Goal: Information Seeking & Learning: Learn about a topic

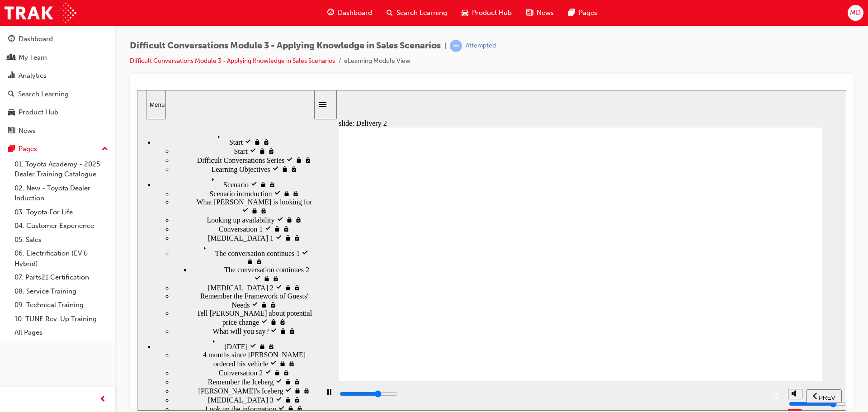
scroll to position [65, 0]
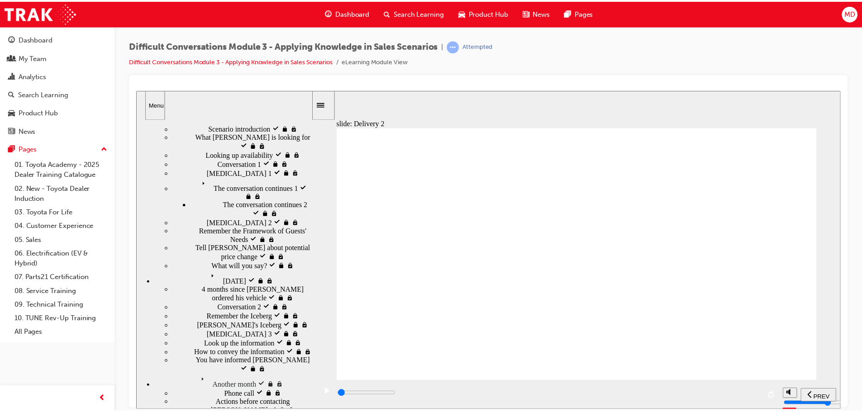
scroll to position [0, 0]
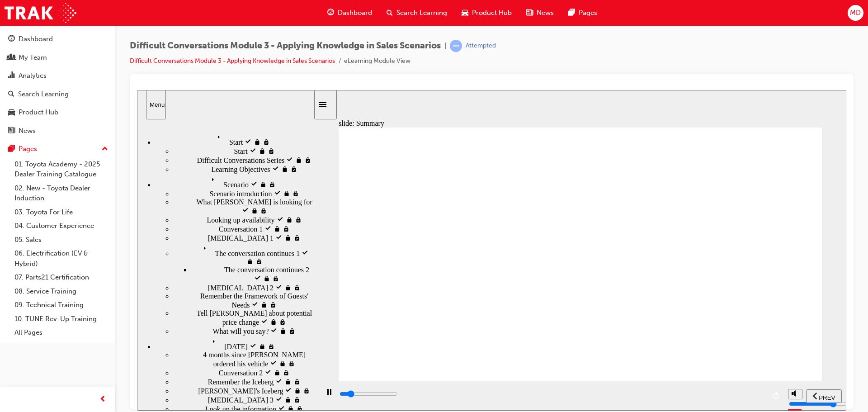
type input "13000"
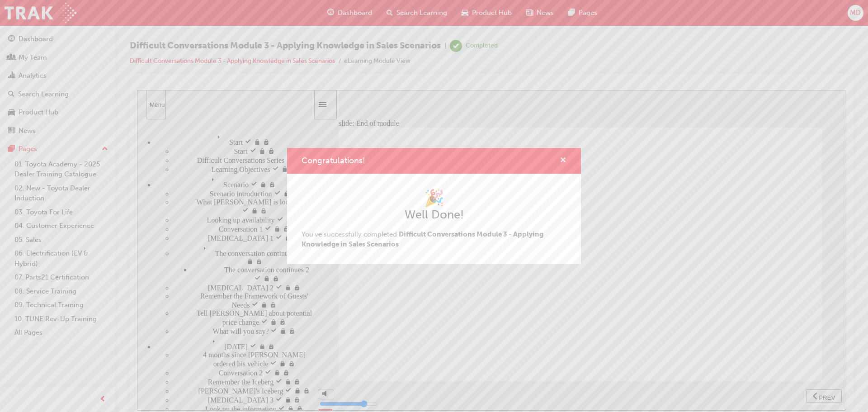
drag, startPoint x: 561, startPoint y: 162, endPoint x: 428, endPoint y: 72, distance: 160.3
click at [561, 162] on span "cross-icon" at bounding box center [563, 161] width 7 height 8
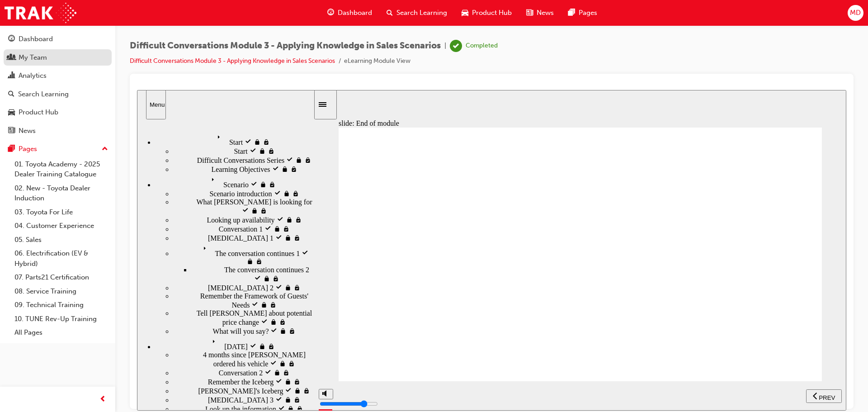
click at [24, 60] on div "My Team" at bounding box center [33, 57] width 28 height 10
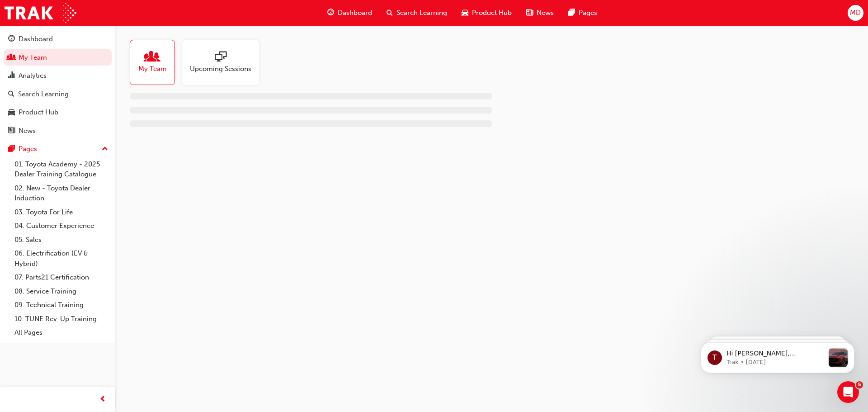
click at [147, 56] on span "people-icon" at bounding box center [153, 57] width 12 height 13
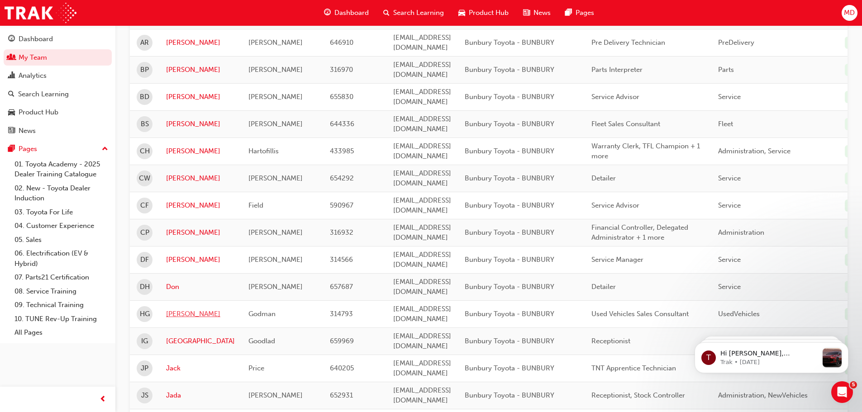
scroll to position [45, 0]
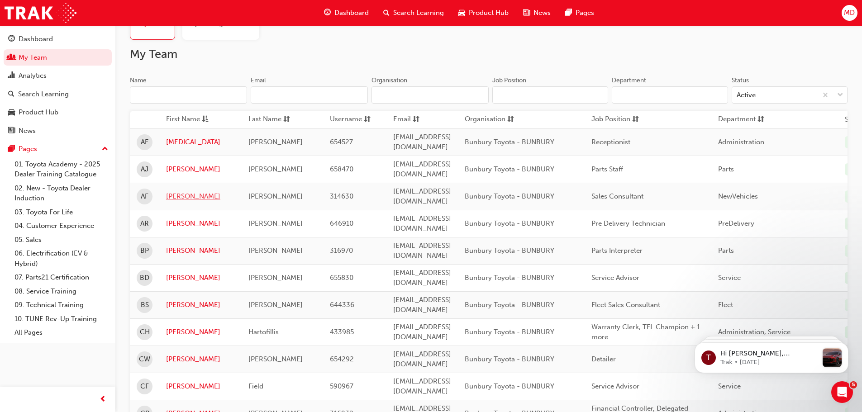
click at [179, 191] on link "[PERSON_NAME]" at bounding box center [200, 196] width 69 height 10
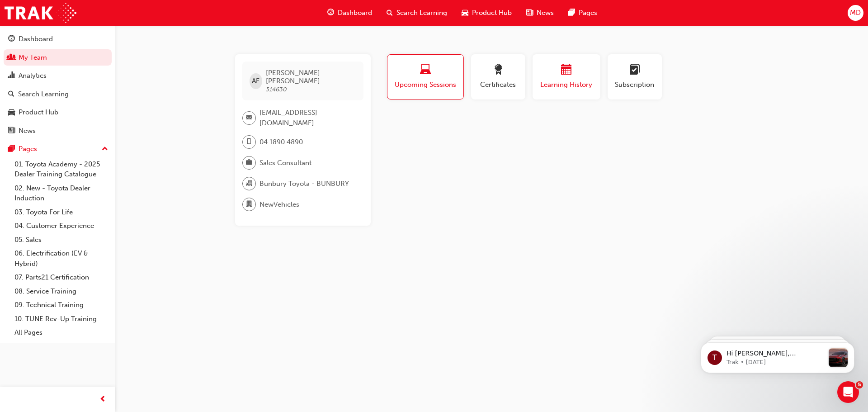
click at [562, 76] on span "calendar-icon" at bounding box center [566, 70] width 11 height 12
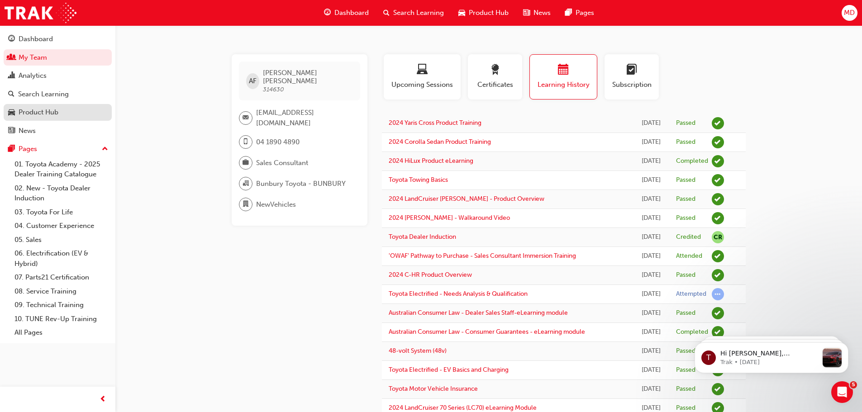
click at [44, 112] on div "Product Hub" at bounding box center [39, 112] width 40 height 10
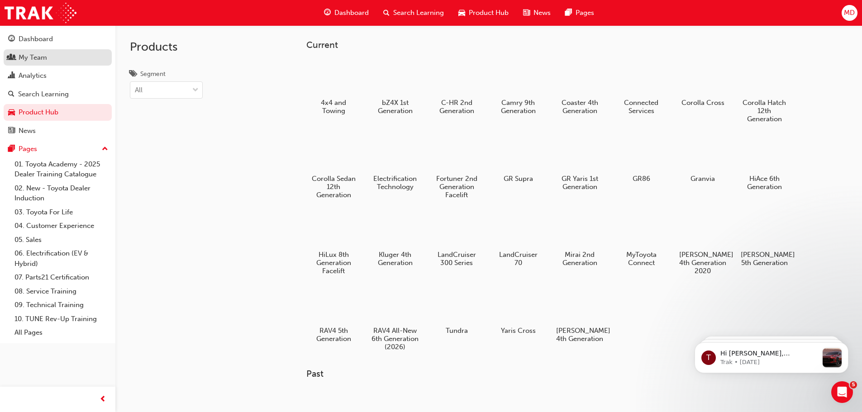
click at [28, 56] on div "My Team" at bounding box center [33, 57] width 28 height 10
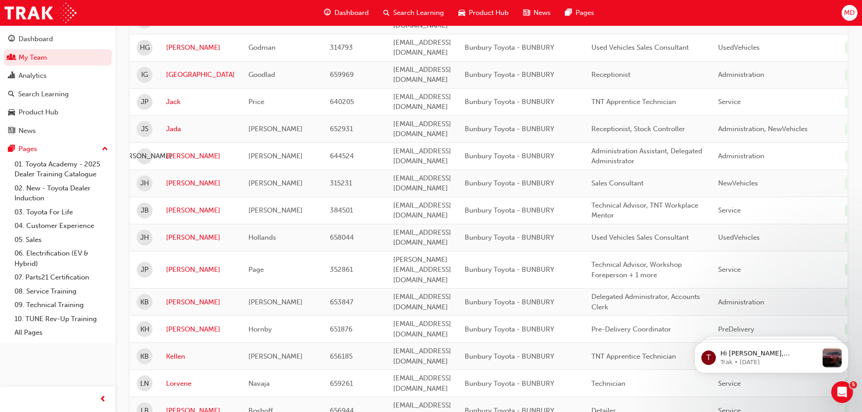
scroll to position [498, 0]
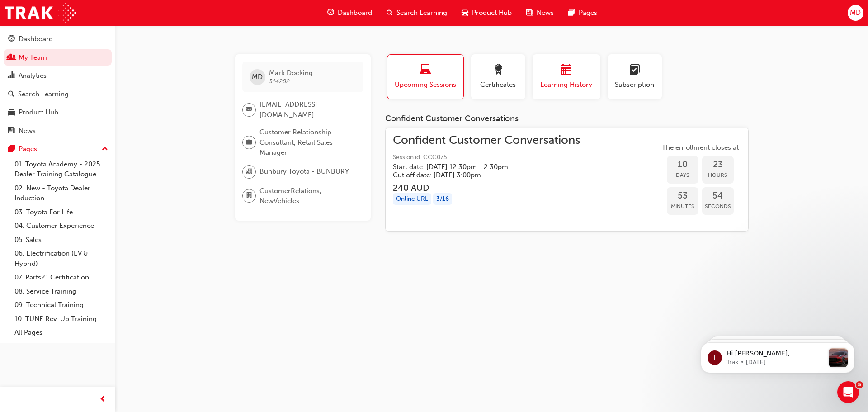
click at [586, 84] on span "Learning History" at bounding box center [567, 85] width 54 height 10
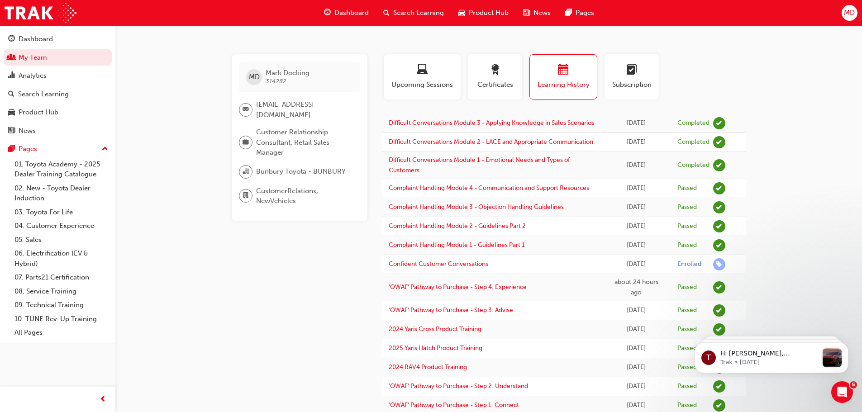
click at [496, 11] on span "Product Hub" at bounding box center [489, 13] width 40 height 10
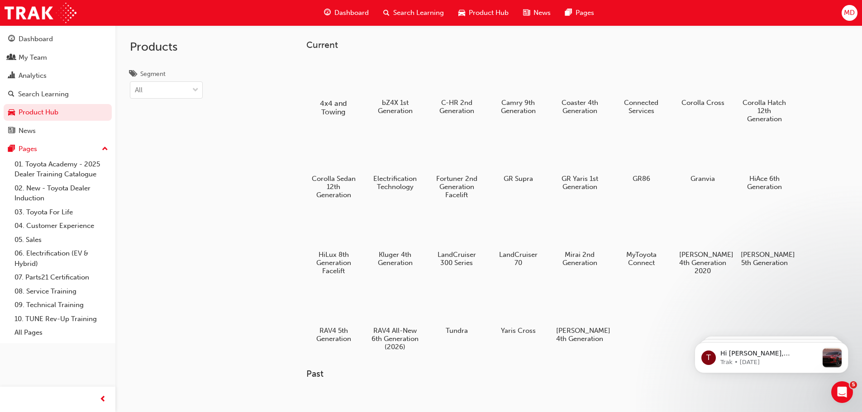
click at [335, 103] on h5 "4x4 and Towing" at bounding box center [333, 107] width 50 height 17
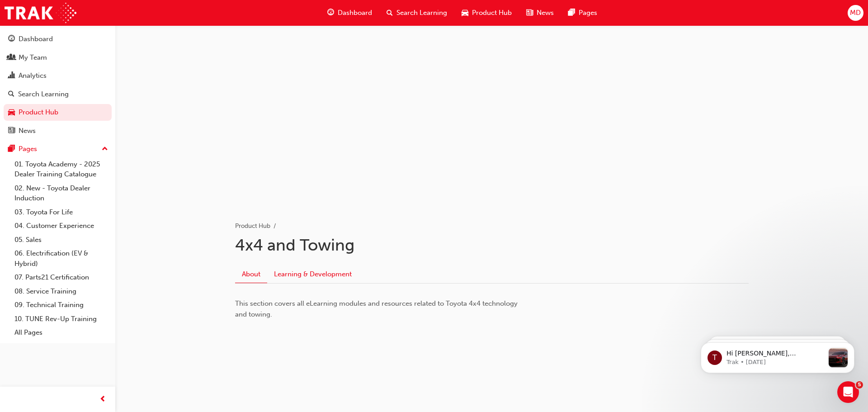
click at [296, 275] on link "Learning & Development" at bounding box center [312, 274] width 91 height 17
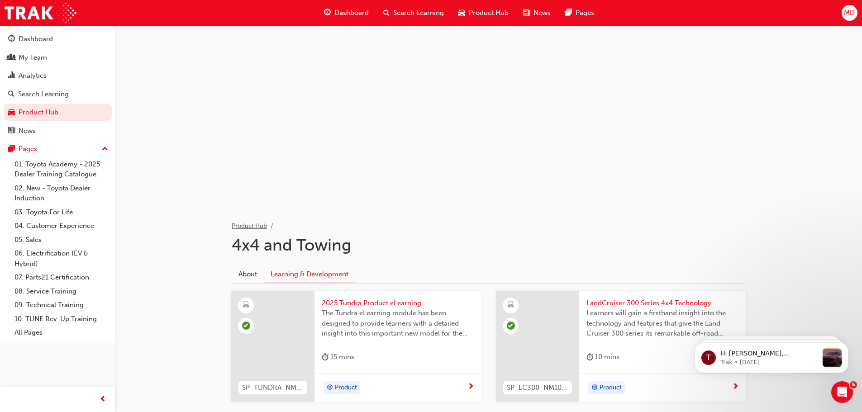
click at [258, 227] on link "Product Hub" at bounding box center [249, 226] width 35 height 8
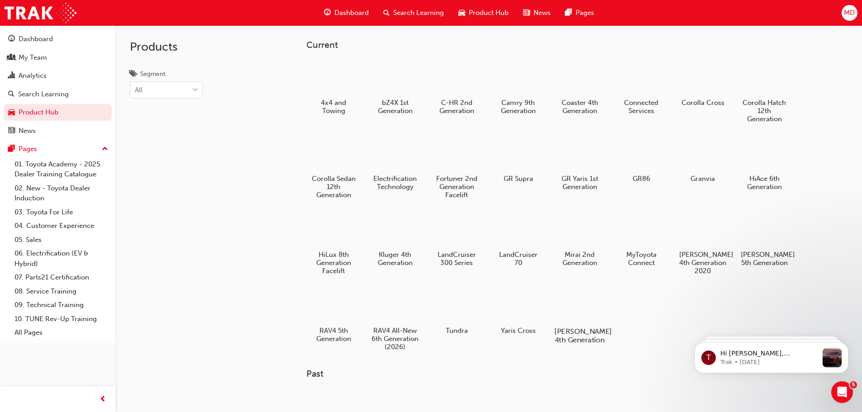
click at [578, 313] on div at bounding box center [579, 305] width 50 height 36
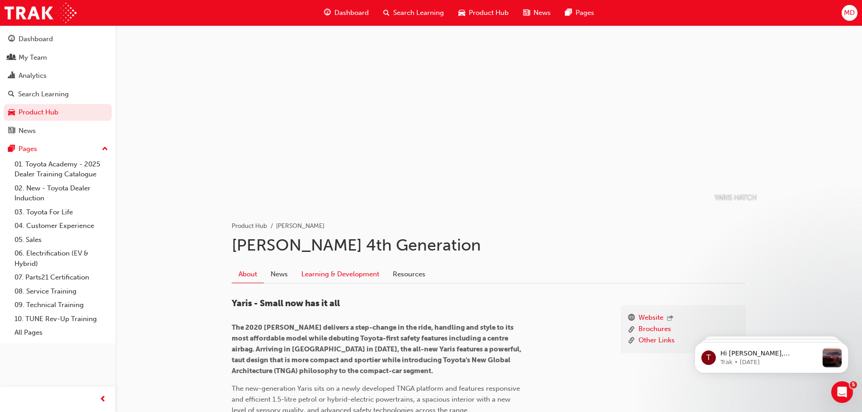
click at [346, 275] on link "Learning & Development" at bounding box center [339, 274] width 91 height 17
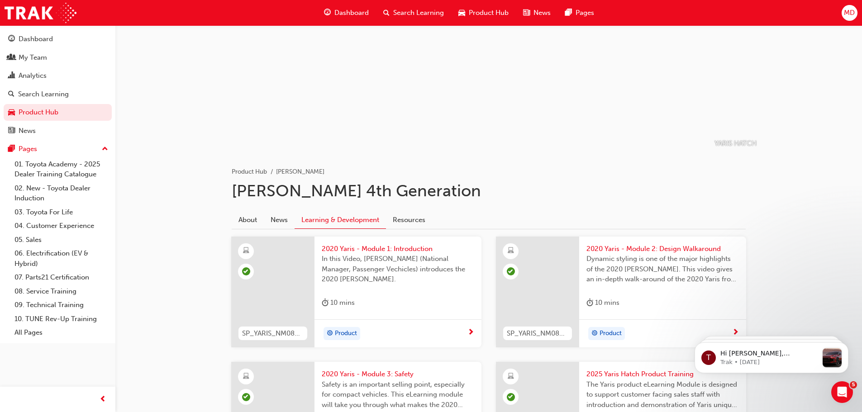
scroll to position [181, 0]
